Goal: Navigation & Orientation: Find specific page/section

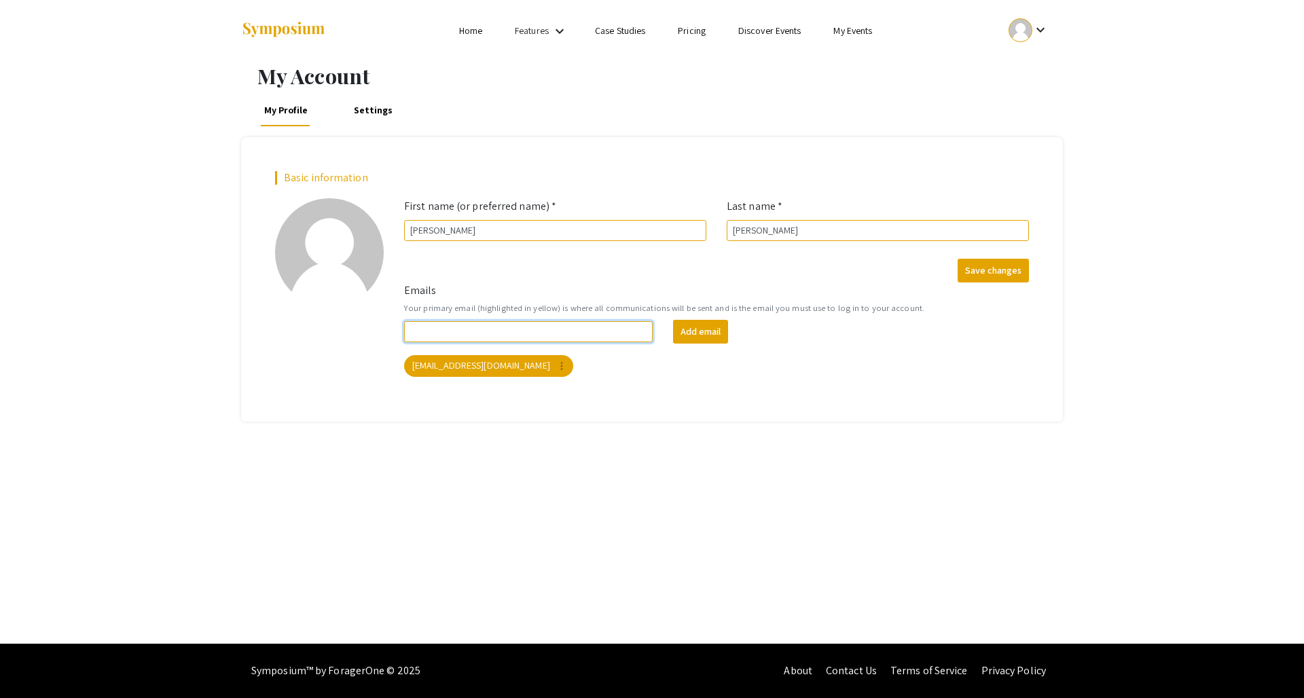
click at [556, 335] on input "Emails" at bounding box center [528, 331] width 248 height 21
click at [474, 371] on mat-chip "[EMAIL_ADDRESS][DOMAIN_NAME] more_vert" at bounding box center [488, 366] width 169 height 22
click at [441, 366] on mat-chip "[EMAIL_ADDRESS][DOMAIN_NAME] more_vert" at bounding box center [488, 366] width 169 height 22
click at [380, 105] on link "Settings" at bounding box center [372, 110] width 45 height 33
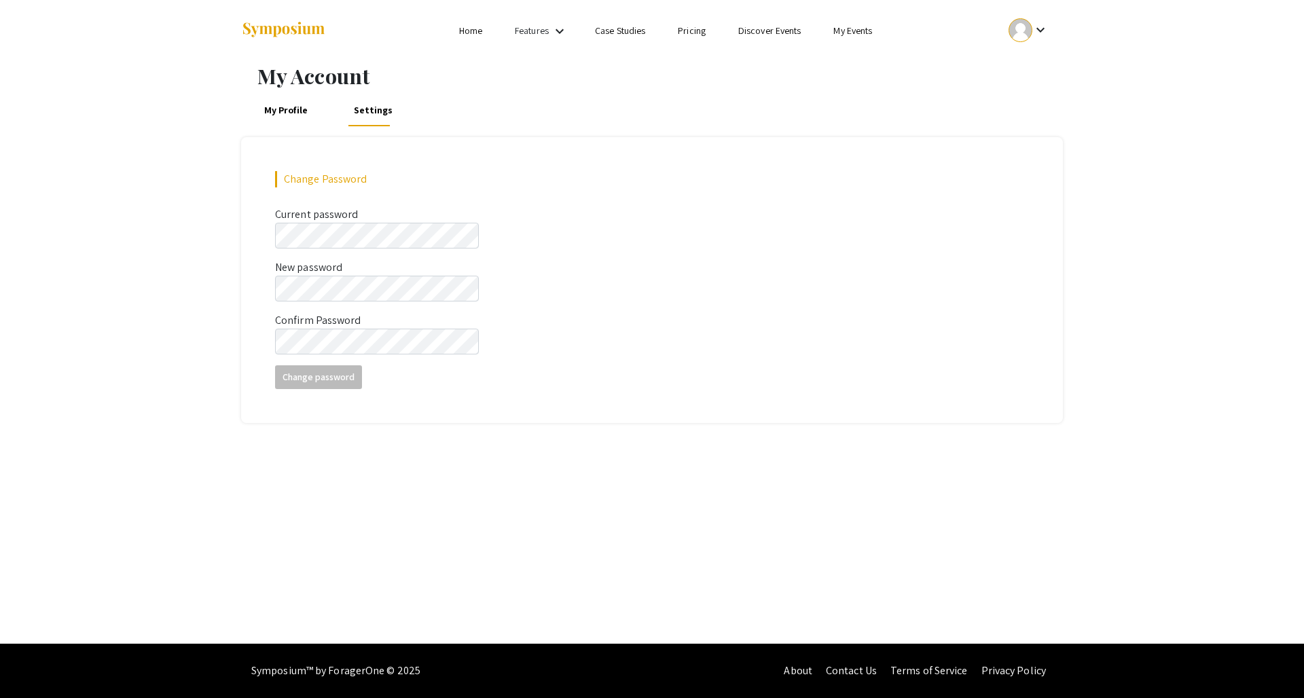
click at [617, 32] on link "Case Studies" at bounding box center [620, 30] width 50 height 12
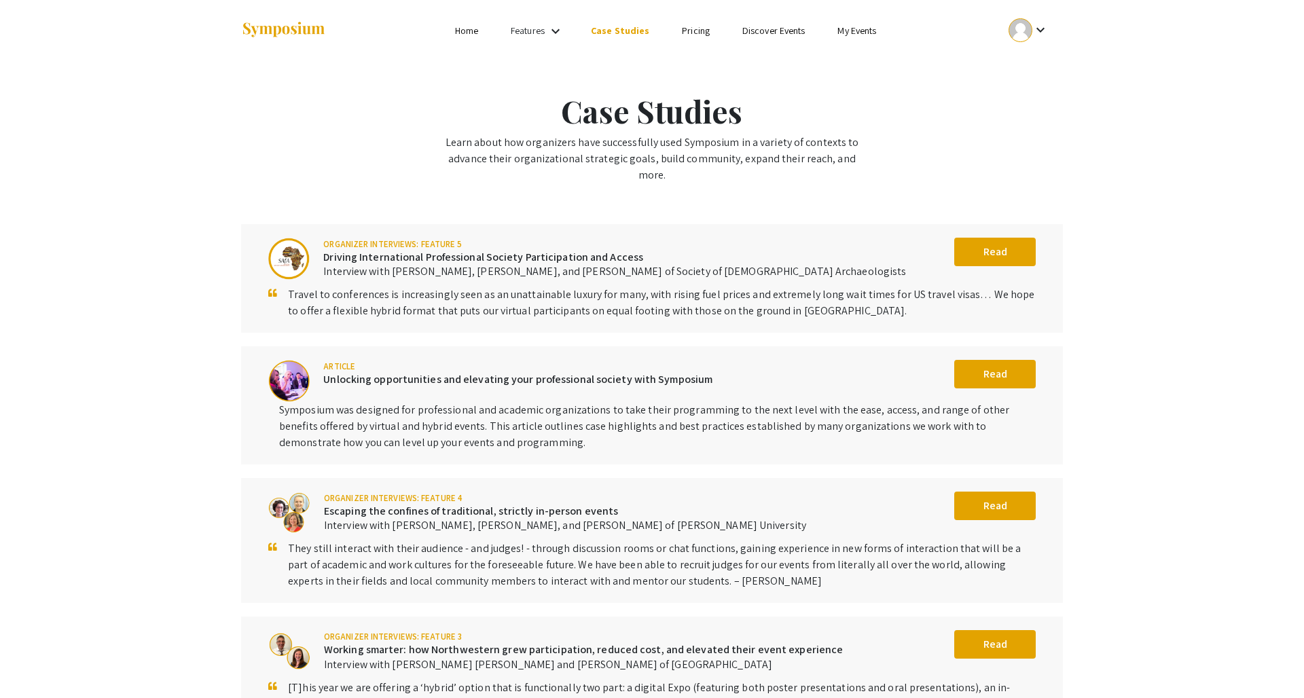
click at [472, 31] on link "Home" at bounding box center [466, 30] width 23 height 12
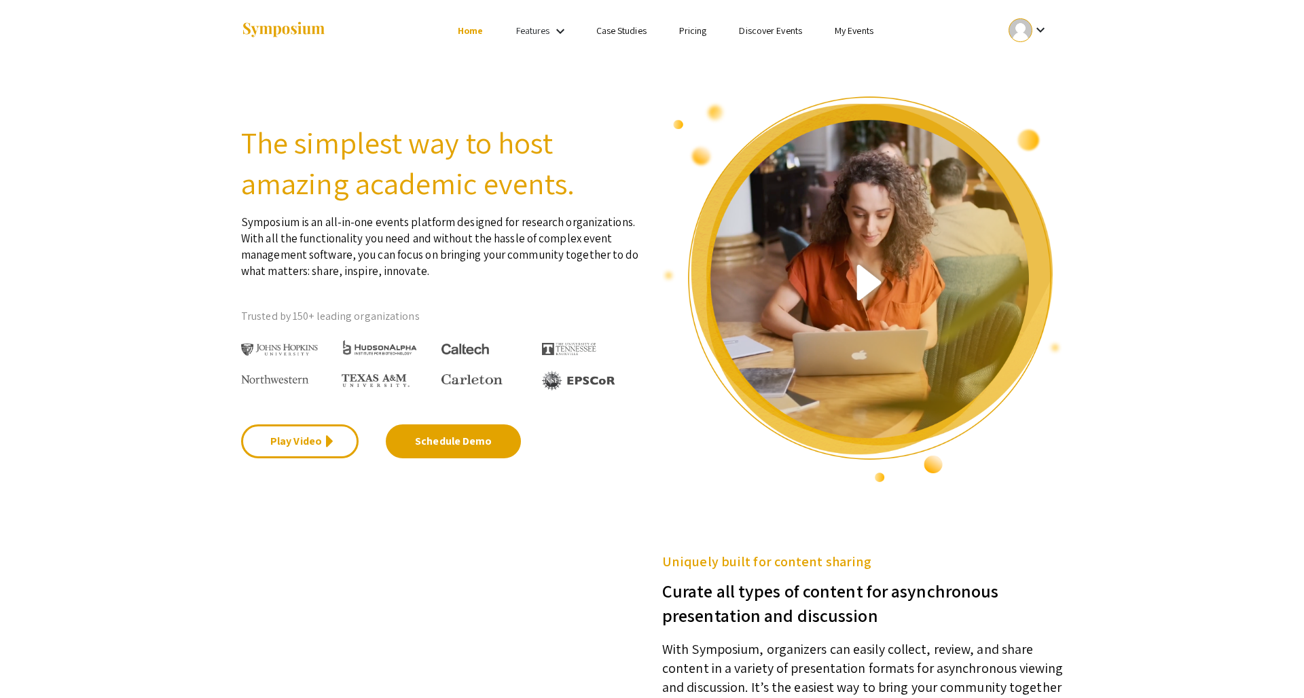
click at [527, 33] on link "Features" at bounding box center [533, 30] width 34 height 12
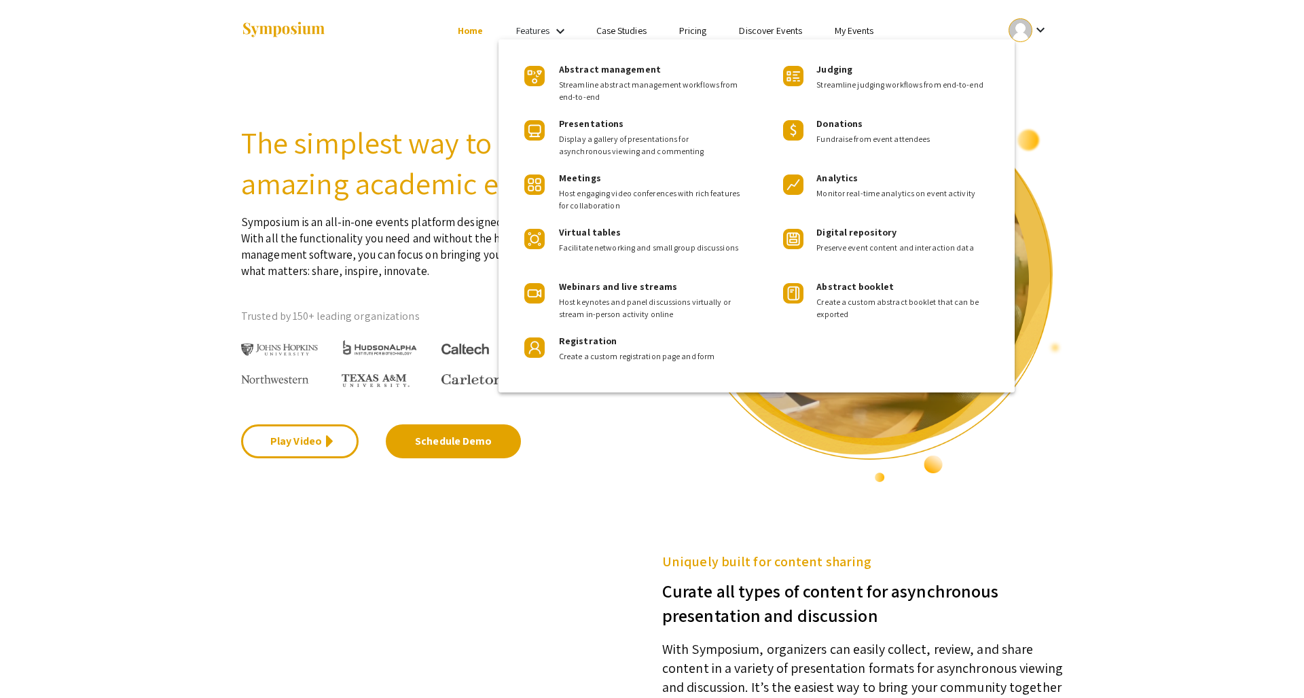
click at [527, 33] on div at bounding box center [652, 349] width 1304 height 698
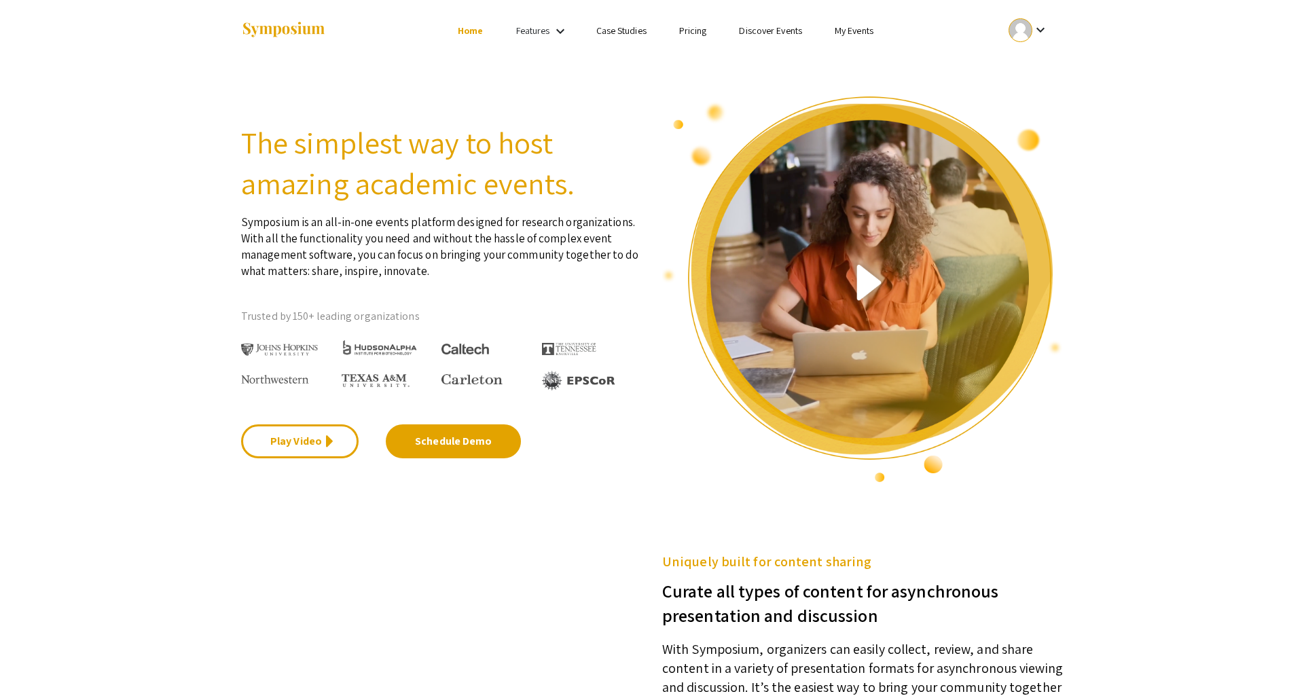
click at [1037, 37] on mat-icon "keyboard_arrow_down" at bounding box center [1040, 30] width 16 height 16
click at [1037, 57] on button "My Account" at bounding box center [1036, 67] width 84 height 33
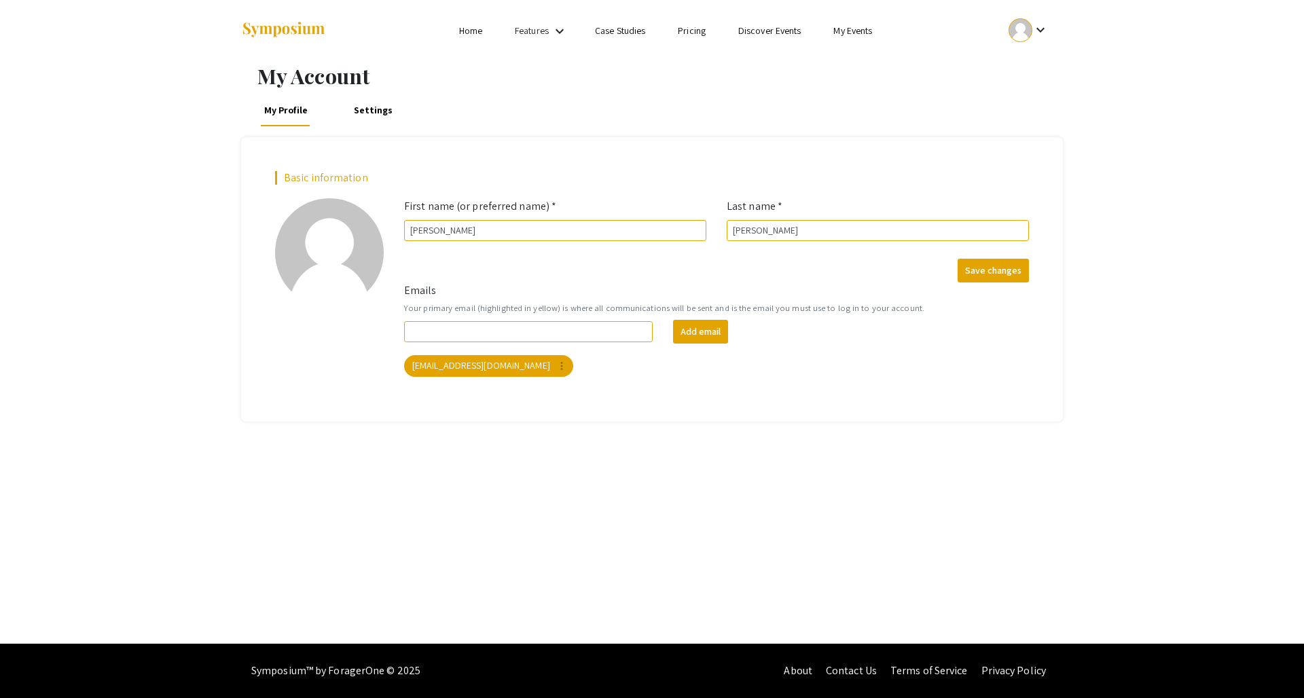
click at [1027, 21] on div at bounding box center [1020, 30] width 24 height 24
click at [1033, 110] on button "My Submissions" at bounding box center [1036, 100] width 84 height 33
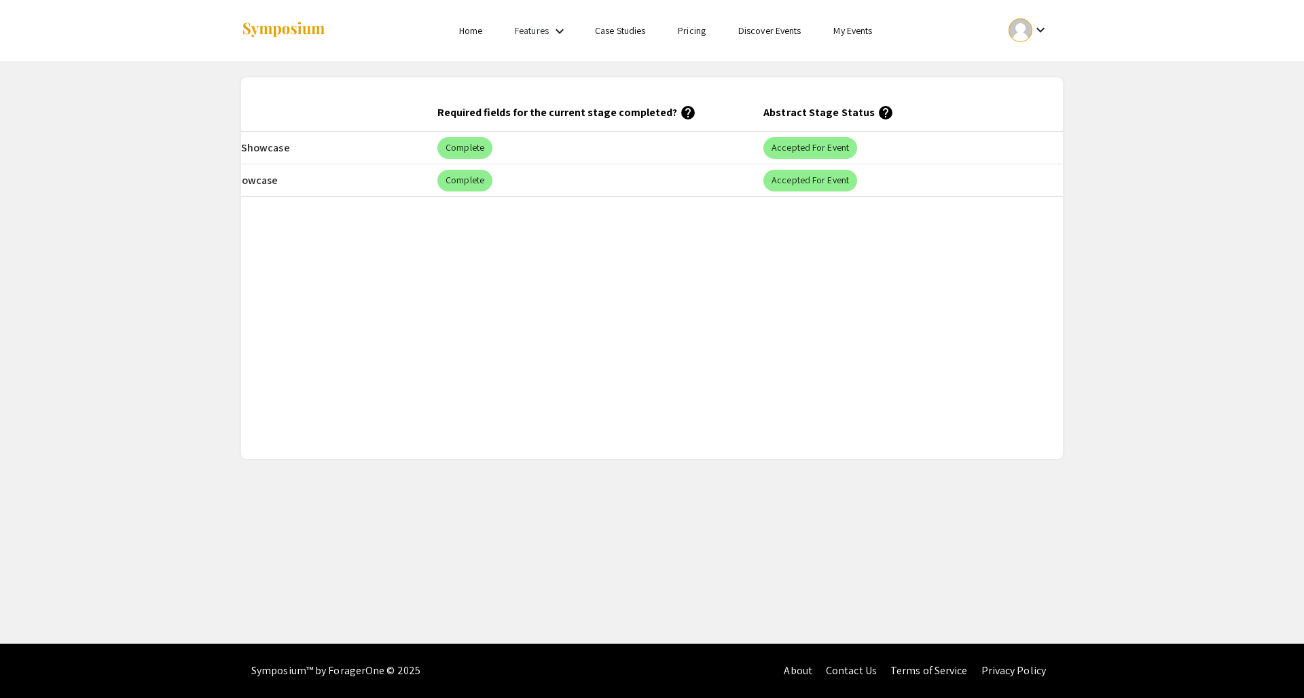
scroll to position [0, 560]
